Goal: Task Accomplishment & Management: Complete application form

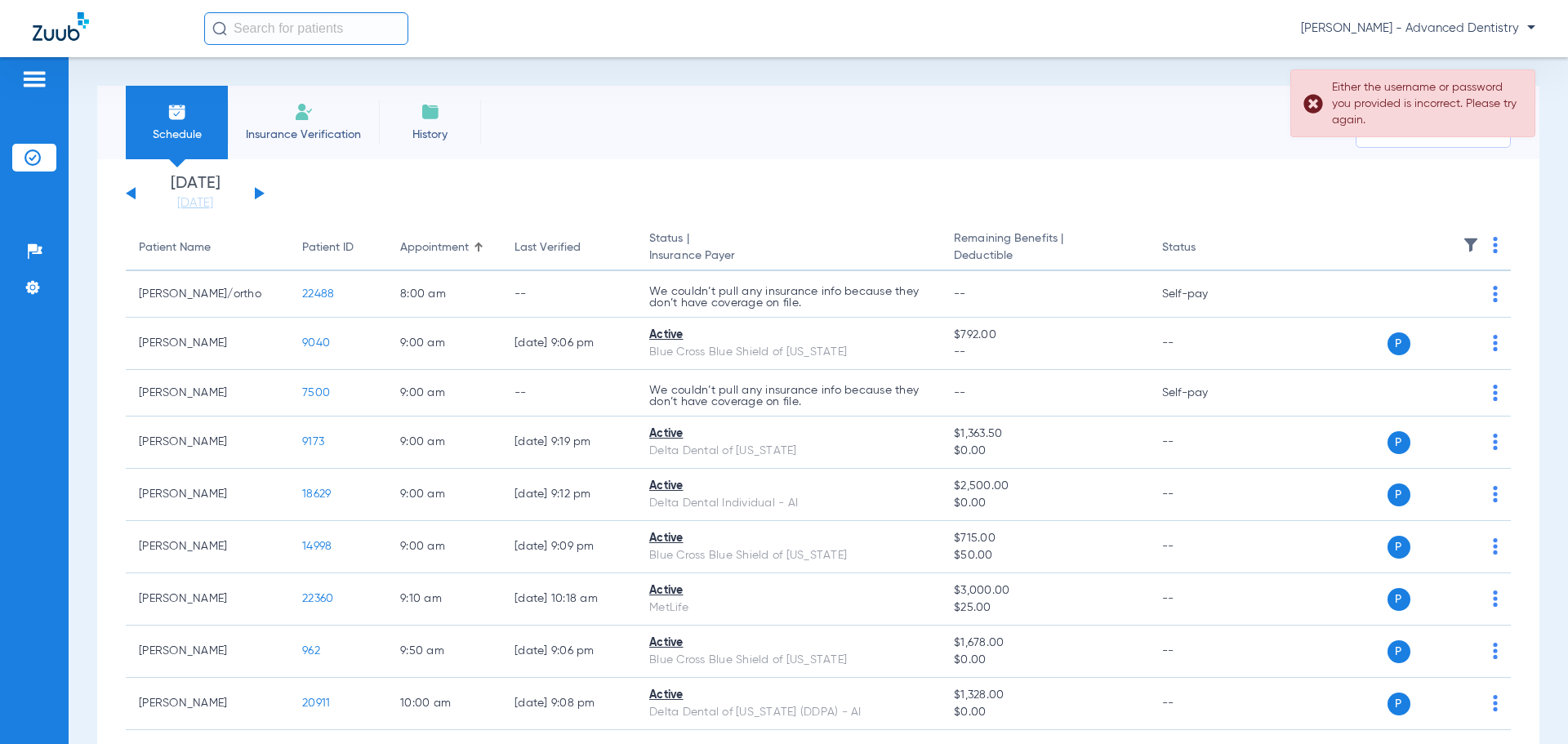
click at [317, 117] on li "Insurance Verification" at bounding box center [303, 122] width 151 height 73
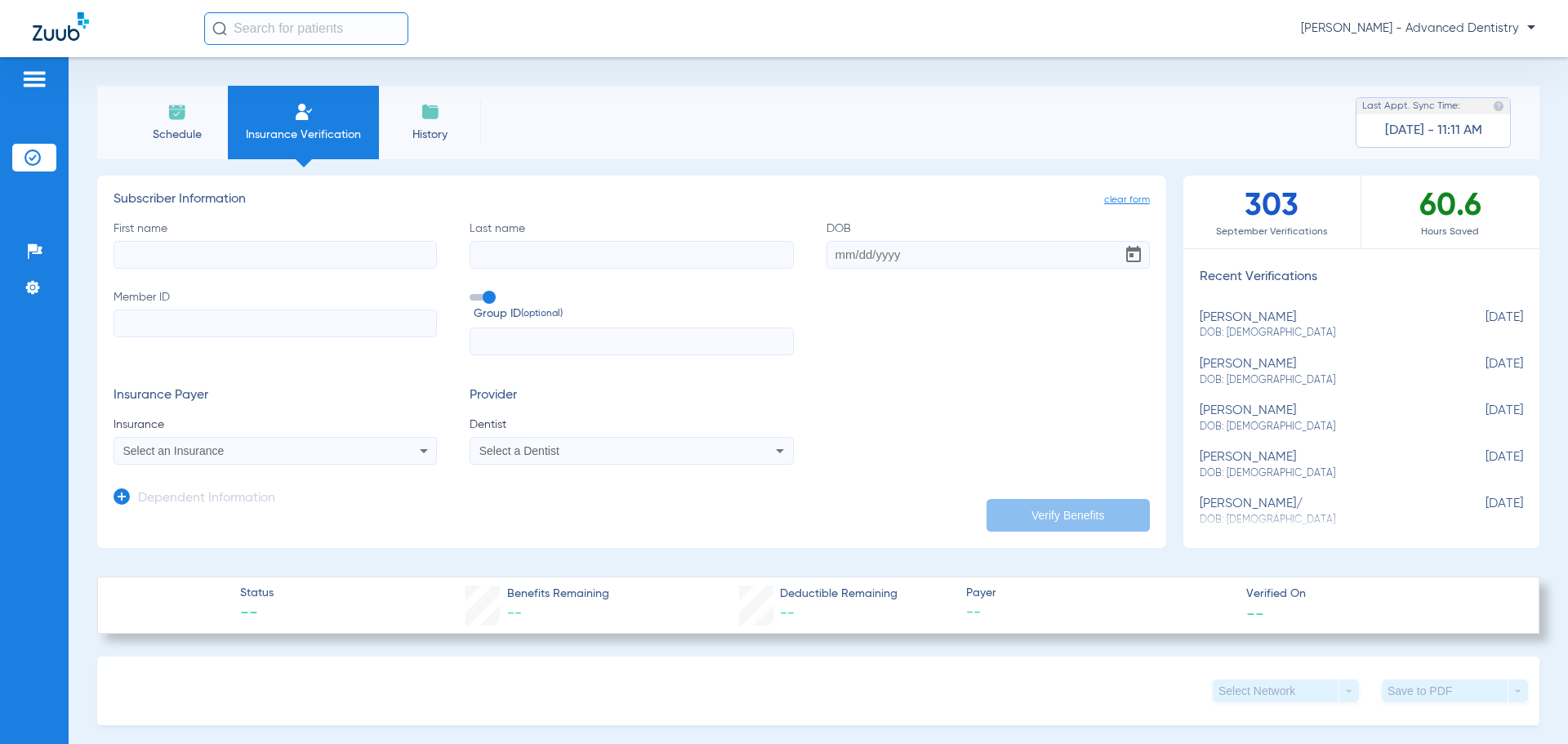
click at [232, 250] on input "First name" at bounding box center [275, 255] width 323 height 28
type input "[PERSON_NAME]"
type input "Sover"
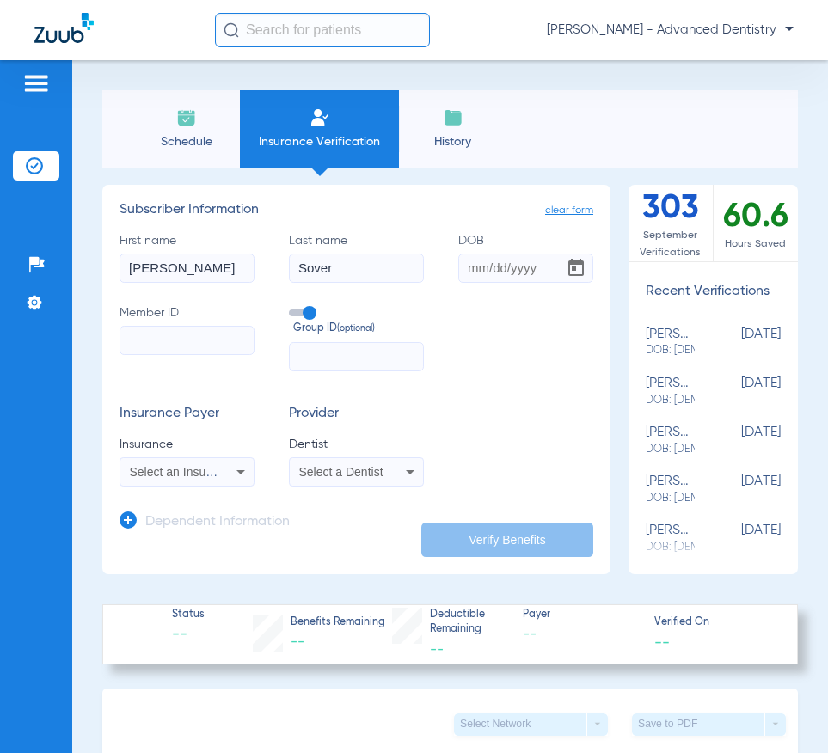
click at [472, 277] on input "DOB" at bounding box center [525, 268] width 135 height 29
type input "11/29/1949"
click at [126, 330] on input "Member ID" at bounding box center [187, 340] width 135 height 29
paste input "H04200725"
type input "H04200725"
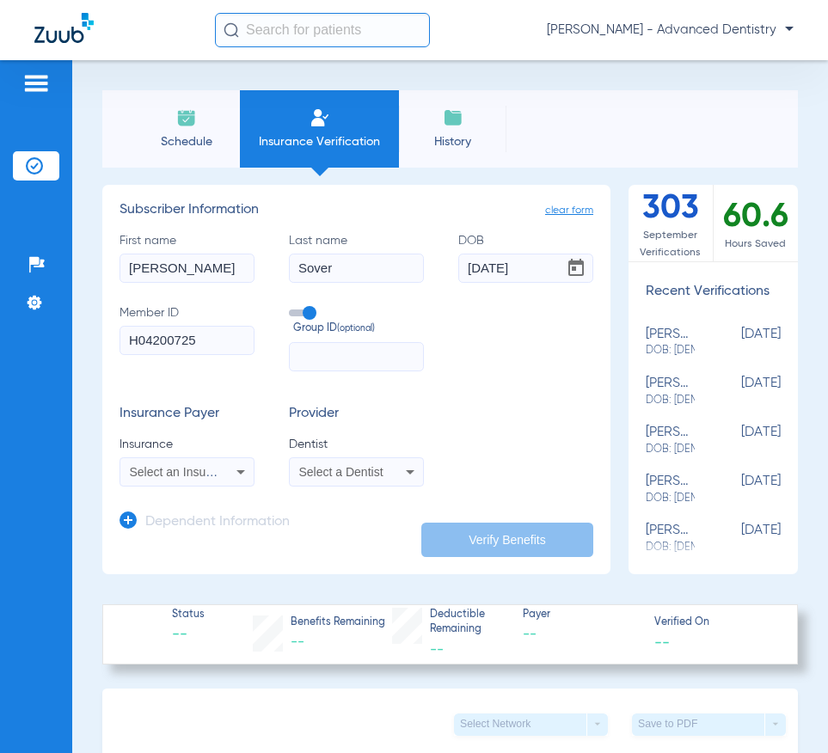
click at [326, 359] on input "text" at bounding box center [356, 356] width 135 height 29
click at [316, 348] on input "text" at bounding box center [356, 356] width 135 height 29
type input "675717"
click at [246, 479] on icon at bounding box center [240, 472] width 21 height 21
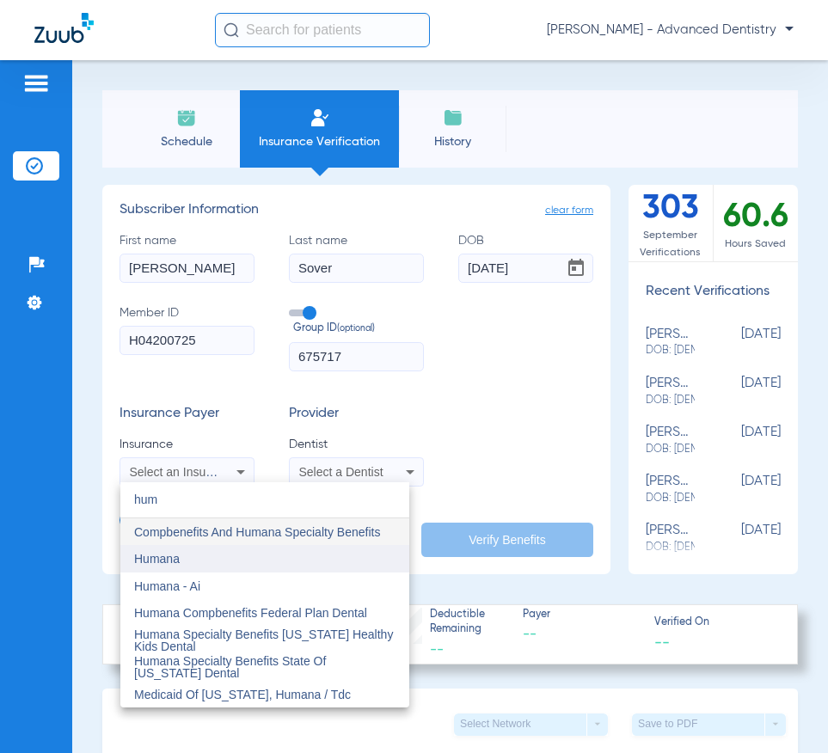
type input "hum"
click at [188, 559] on mat-option "Humana" at bounding box center [264, 559] width 289 height 28
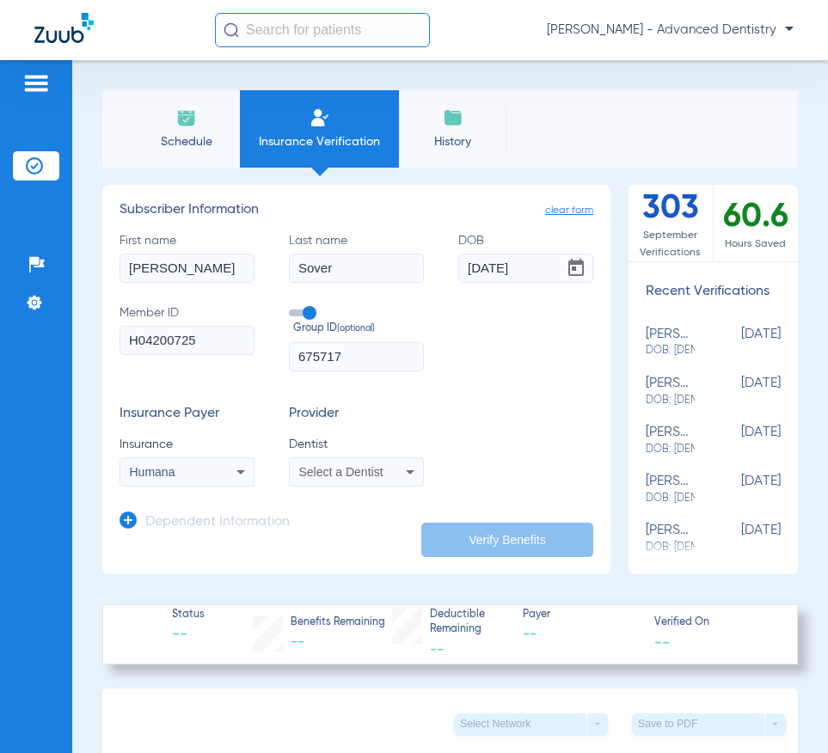
click at [370, 467] on span "Select a Dentist" at bounding box center [341, 472] width 84 height 14
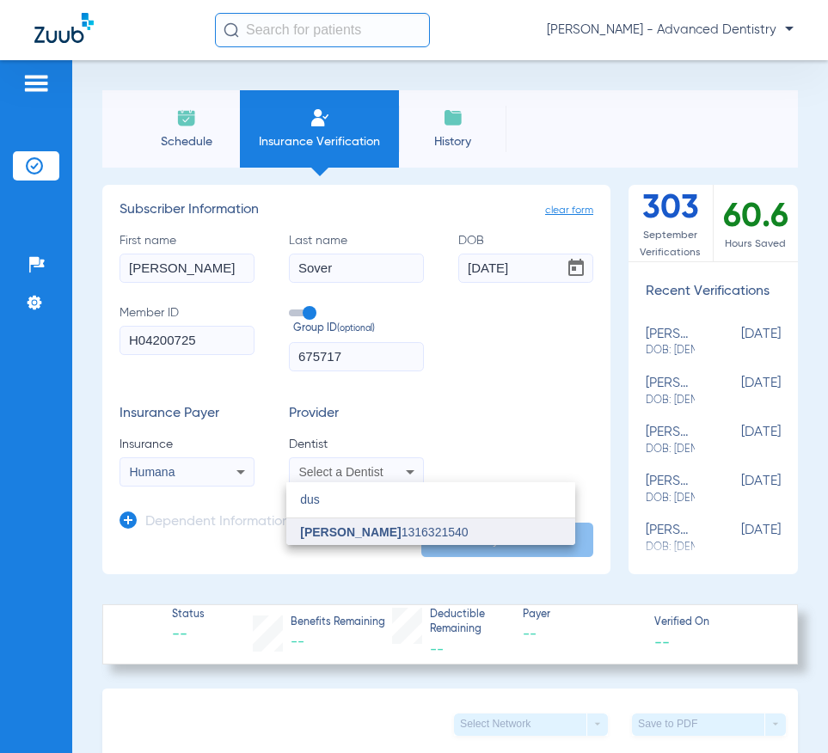
type input "dus"
click at [385, 524] on mat-option "Dustin Wylde 1316321540" at bounding box center [430, 532] width 289 height 28
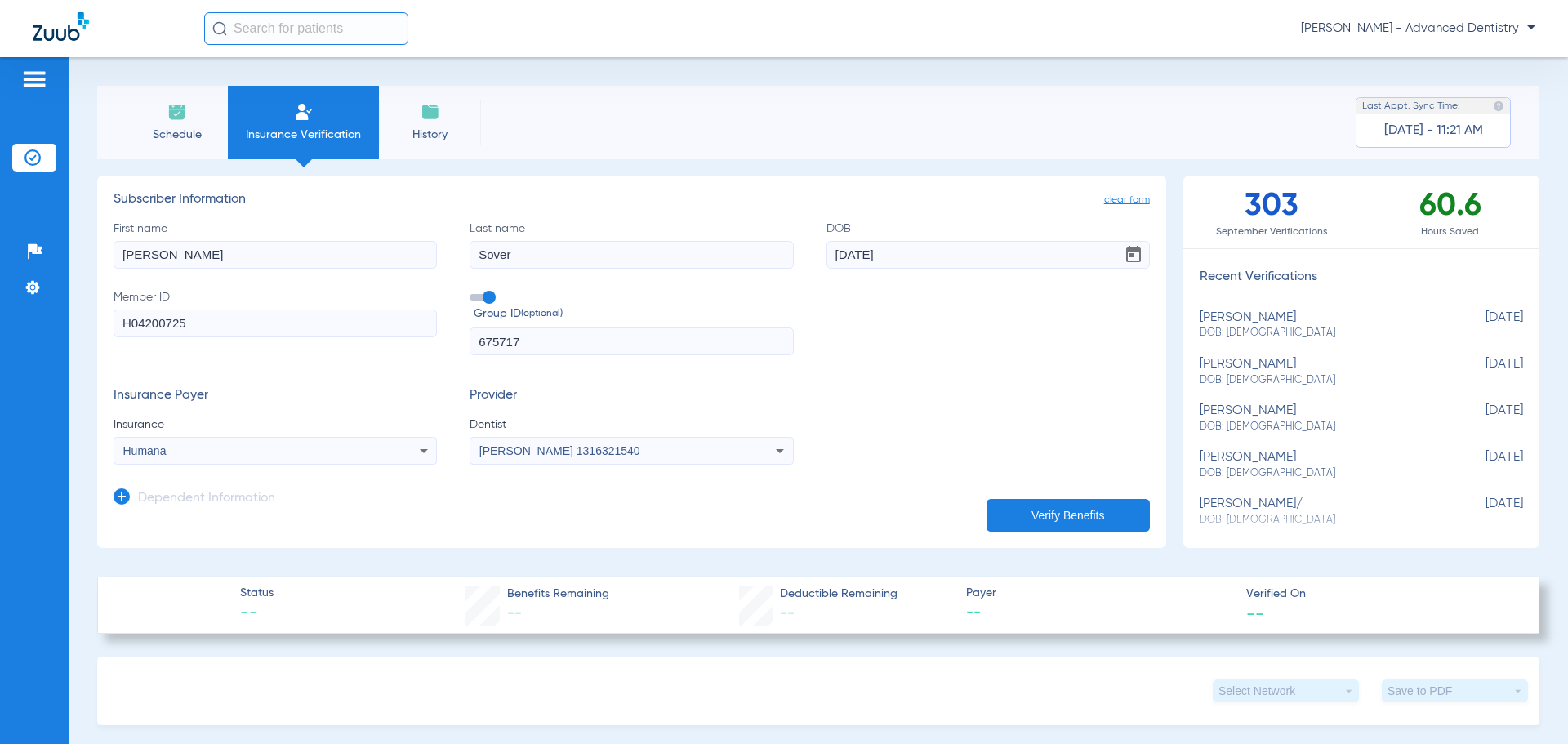
click at [1050, 522] on button "Verify Benefits" at bounding box center [1068, 515] width 163 height 32
click at [440, 108] on li "History" at bounding box center [429, 122] width 102 height 73
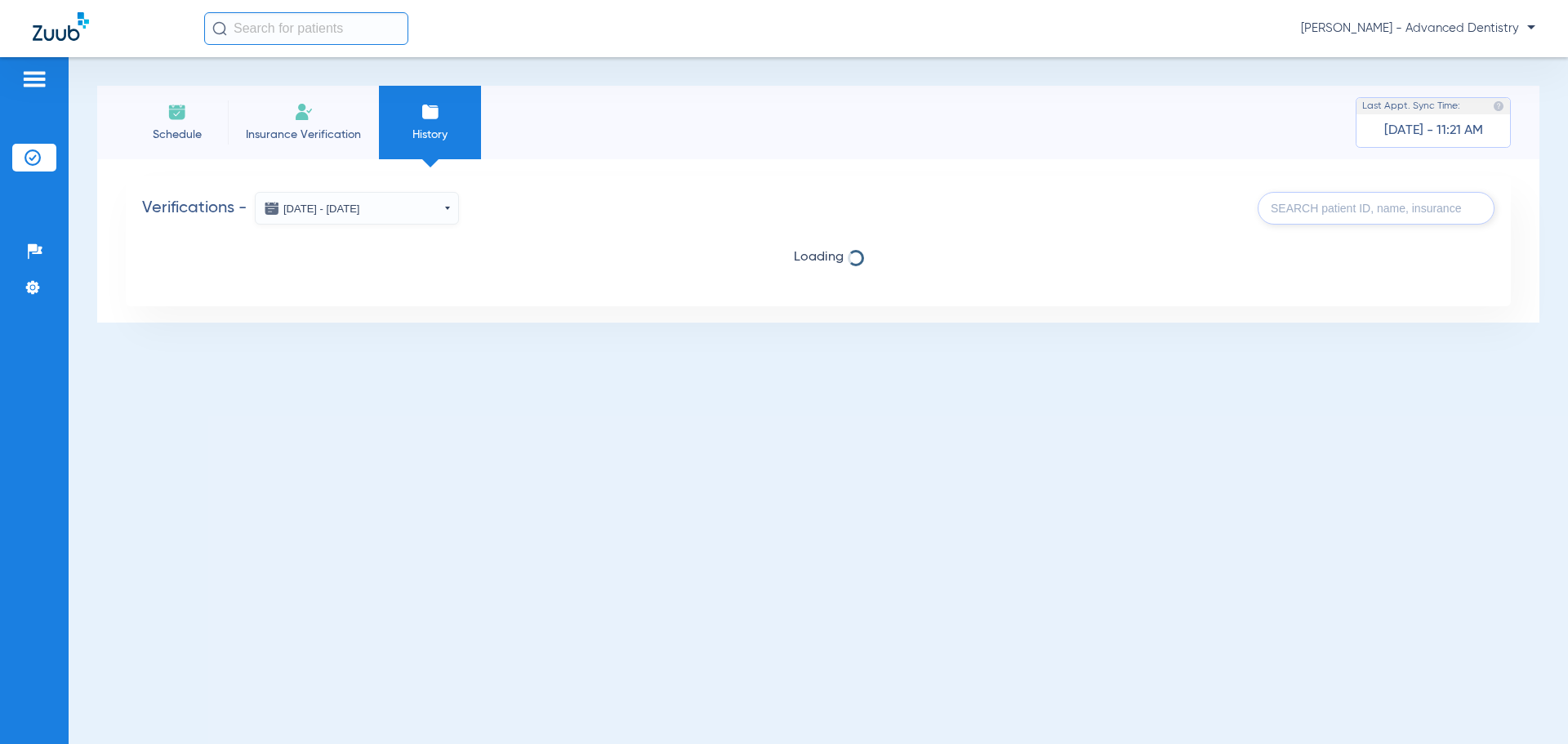
click at [316, 114] on li "Insurance Verification" at bounding box center [303, 122] width 151 height 73
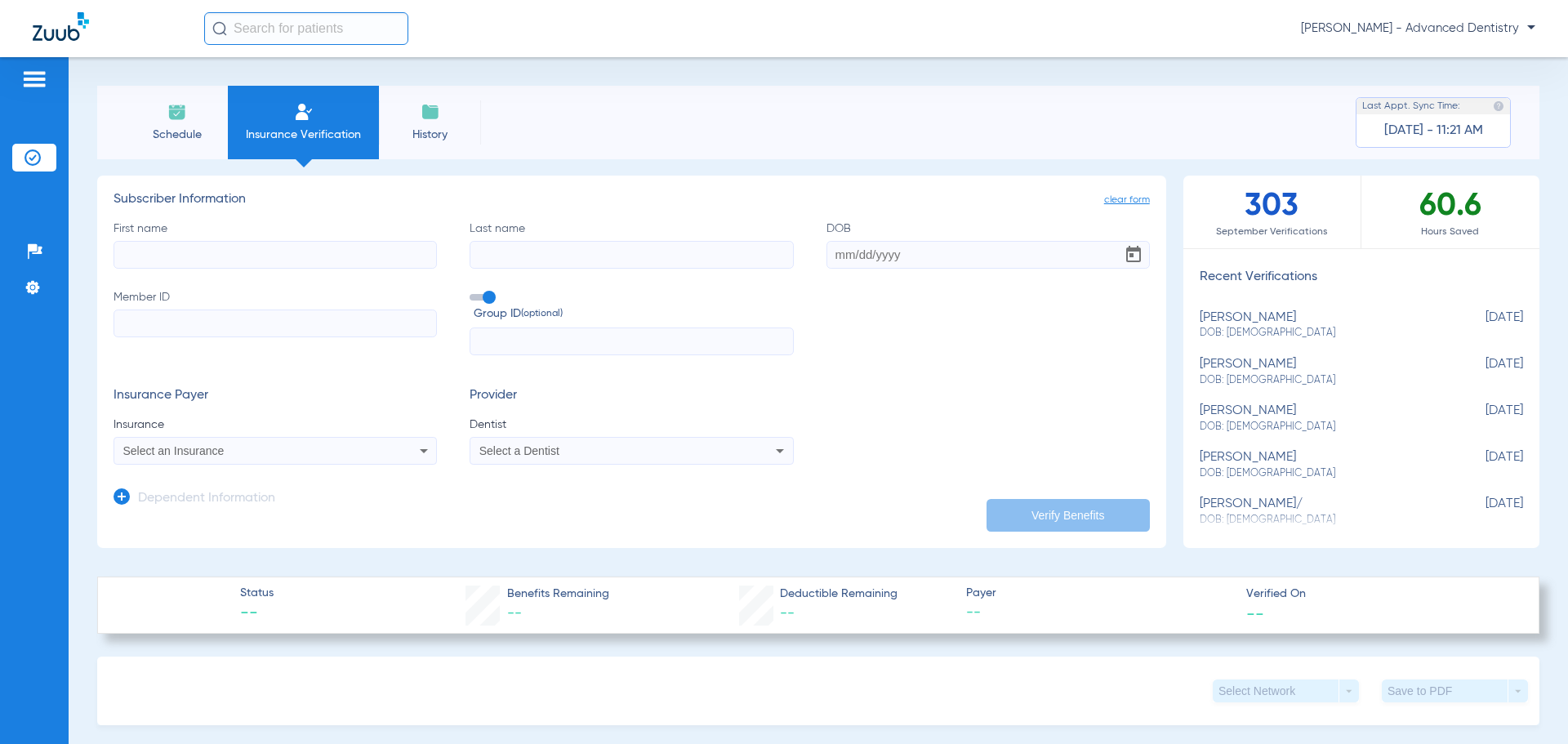
click at [189, 254] on input "First name" at bounding box center [275, 255] width 323 height 28
type input "Patricia"
type input "Sover"
click at [826, 254] on input "DOB" at bounding box center [988, 255] width 323 height 28
type input "07/20/1950"
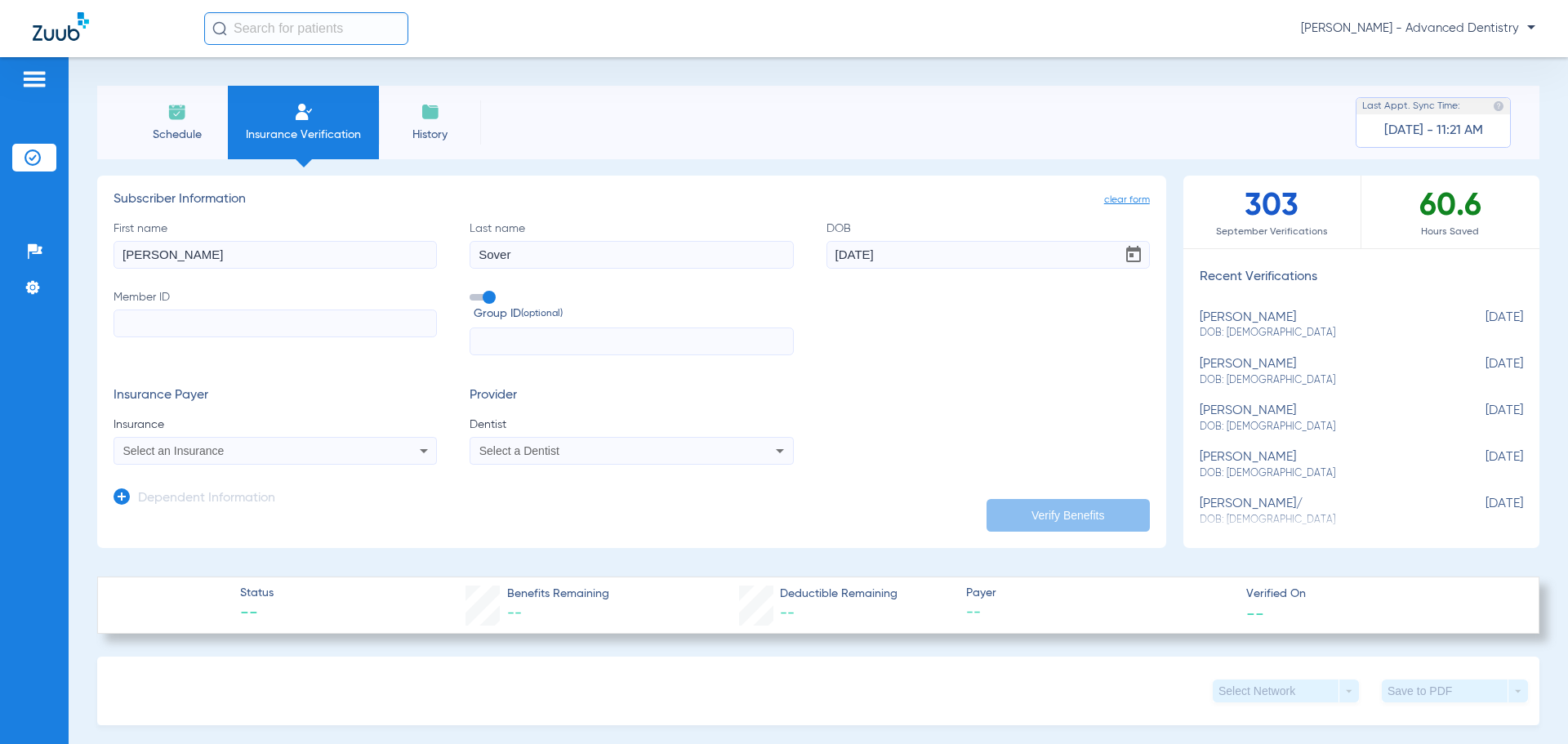
click at [217, 330] on input "Member ID" at bounding box center [275, 323] width 323 height 28
paste input "H04200725"
type input "H04200725"
click at [538, 348] on input "text" at bounding box center [631, 341] width 323 height 28
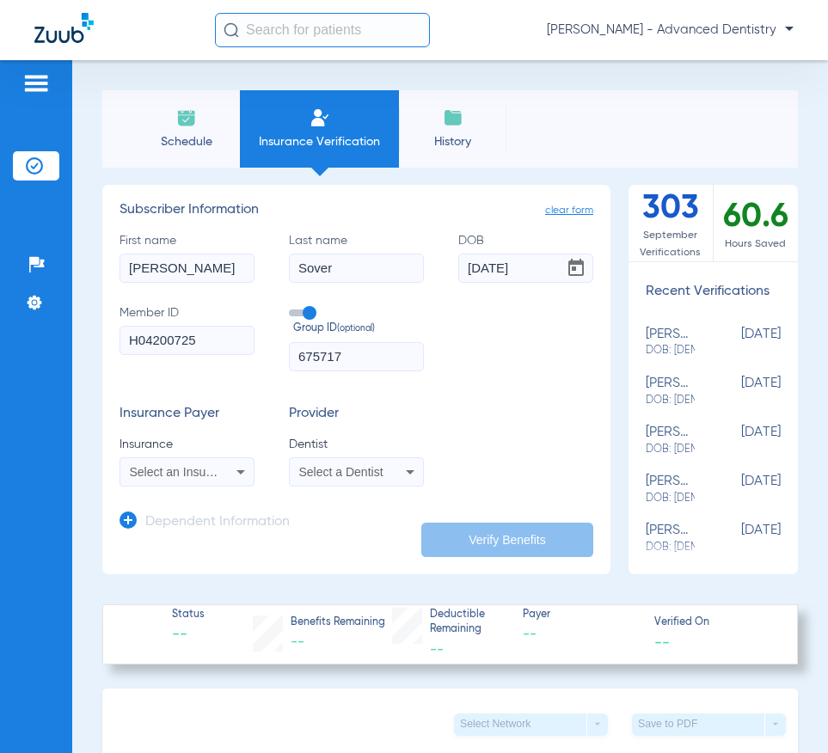
type input "675717"
click at [221, 470] on div "Select an Insurance" at bounding box center [186, 472] width 133 height 21
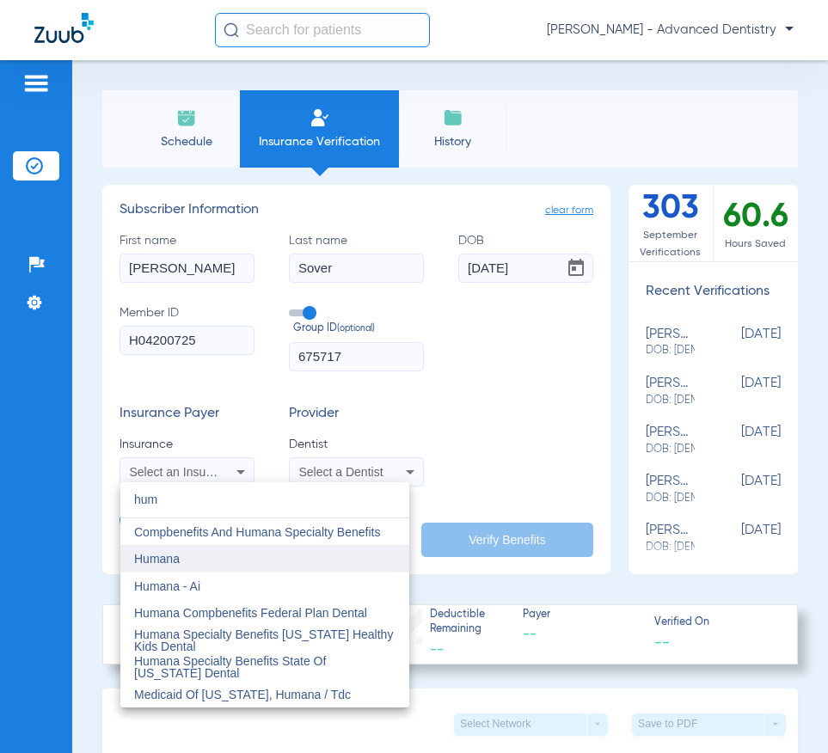
type input "hum"
click at [205, 558] on mat-option "Humana" at bounding box center [264, 559] width 289 height 28
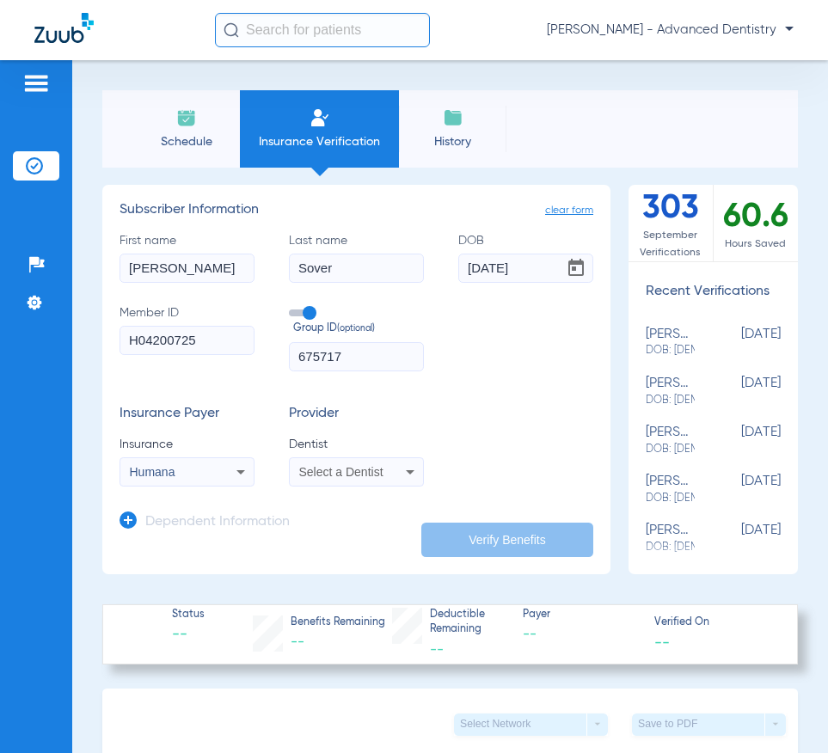
click at [341, 466] on span "Select a Dentist" at bounding box center [341, 472] width 84 height 14
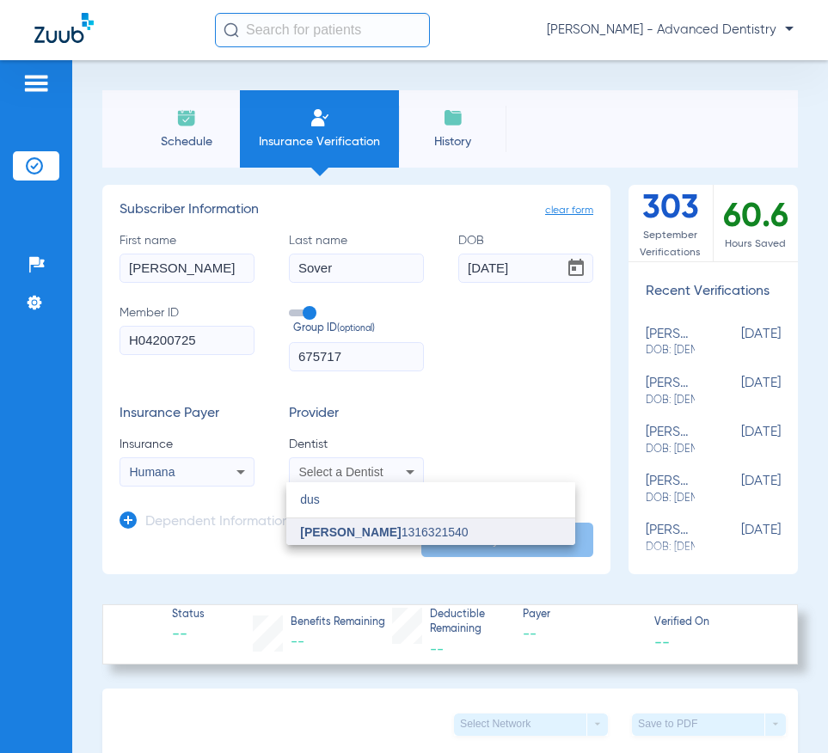
type input "dus"
click at [372, 530] on span "Dustin Wylde" at bounding box center [350, 532] width 101 height 14
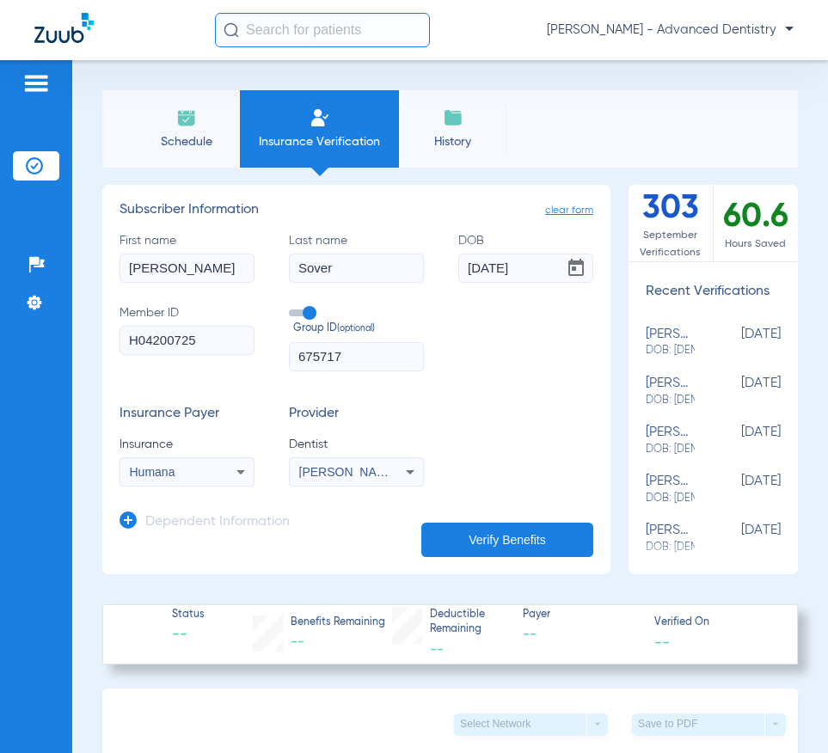
click at [538, 538] on button "Verify Benefits" at bounding box center [507, 540] width 172 height 34
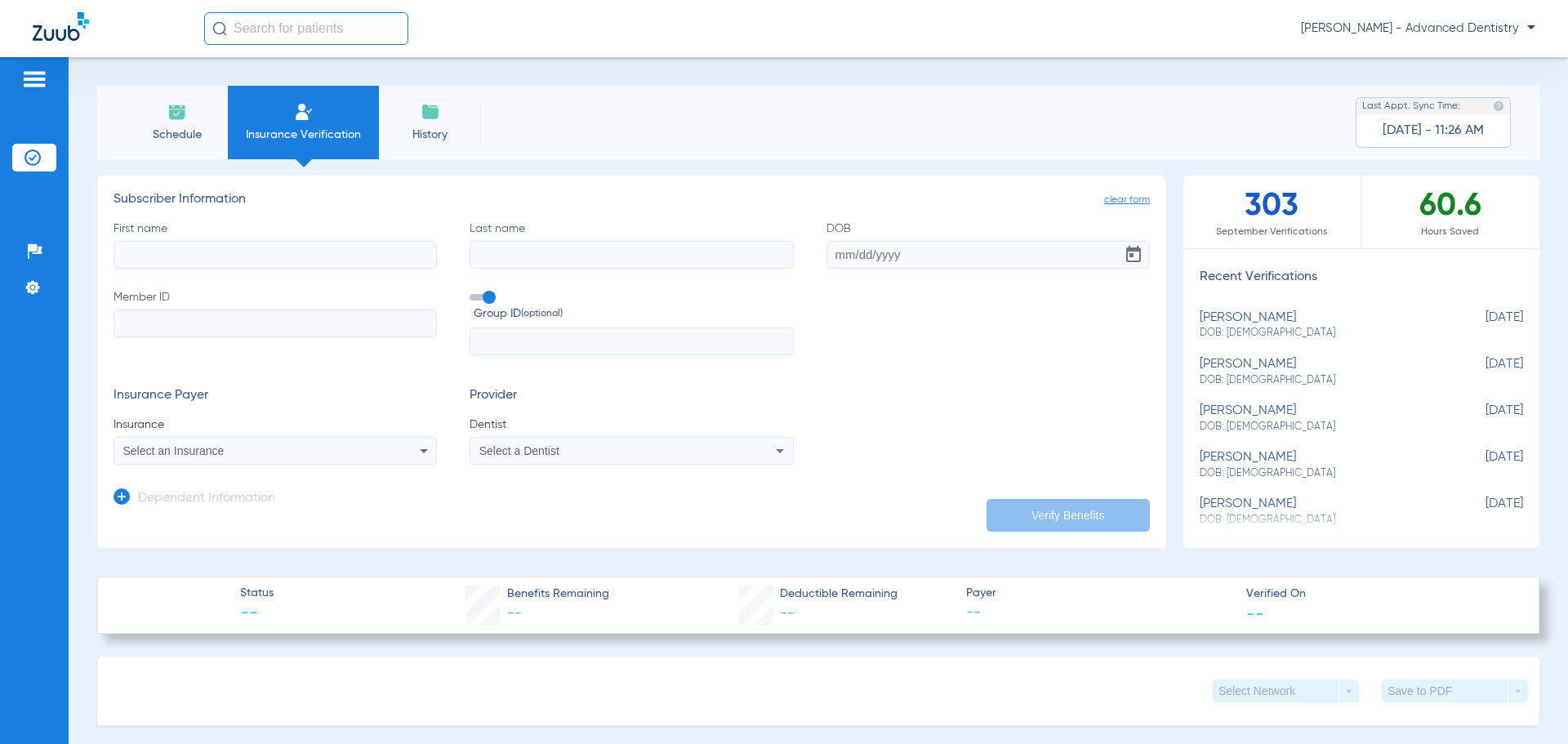
click at [366, 444] on div "Select an Insurance" at bounding box center [274, 450] width 322 height 20
type input "a"
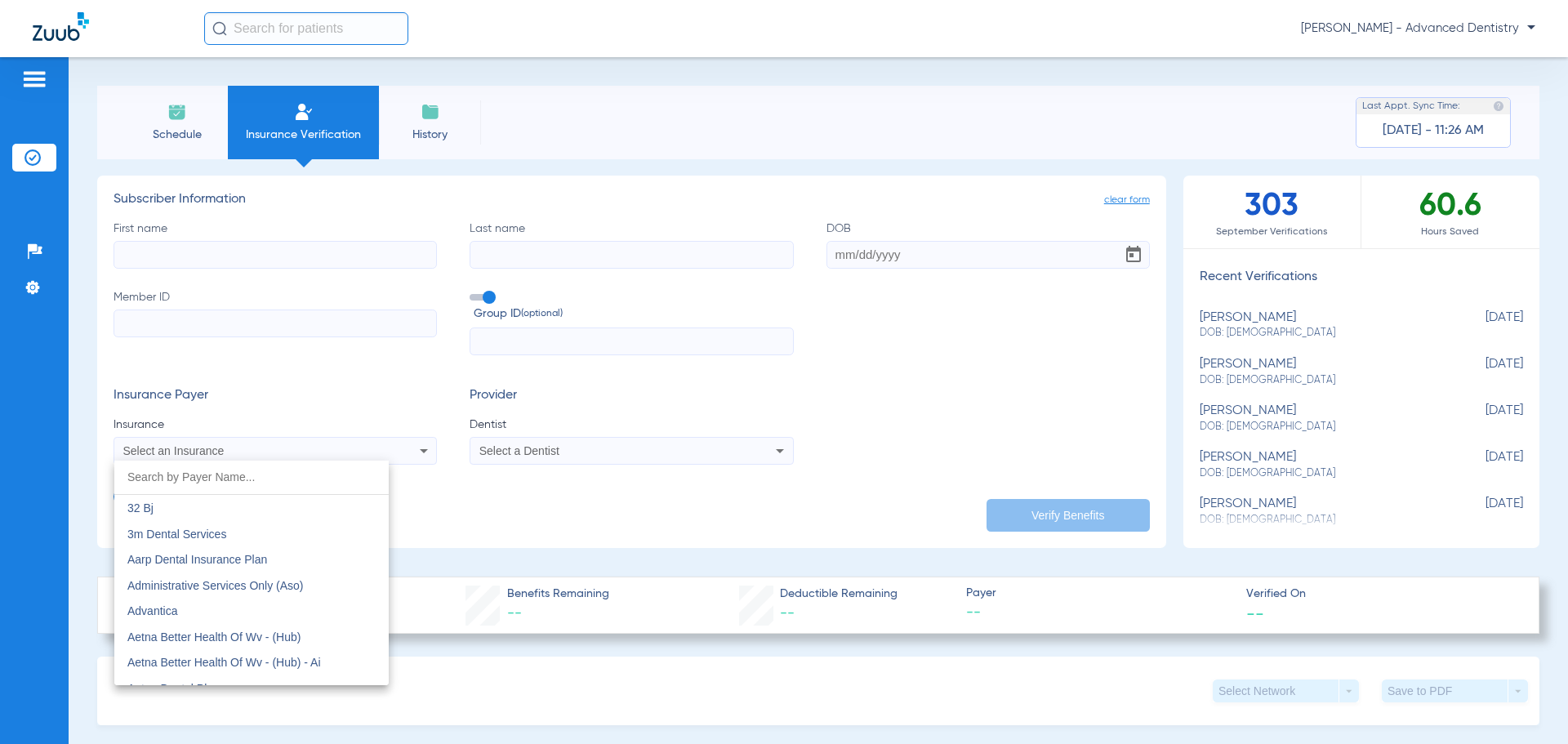
click at [509, 522] on div at bounding box center [784, 372] width 1568 height 744
